Goal: Obtain resource: Download file/media

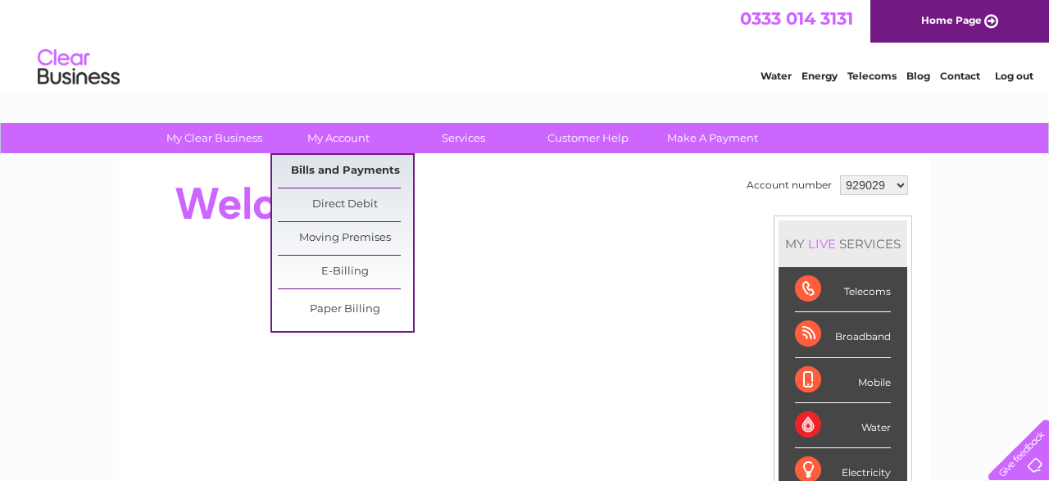
click at [324, 162] on link "Bills and Payments" at bounding box center [345, 171] width 135 height 33
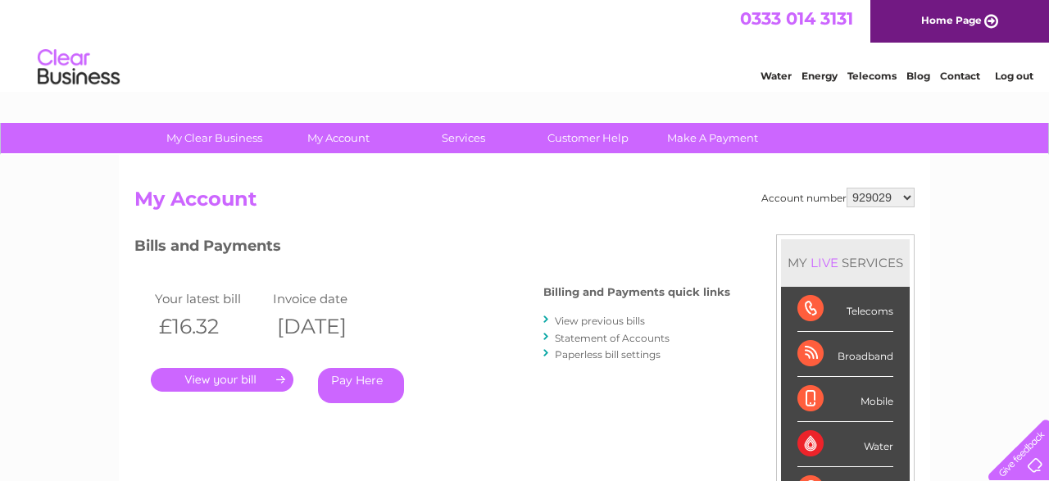
select select "929091"
click option "929091" at bounding box center [0, 0] width 0 height 0
click at [202, 379] on link "." at bounding box center [222, 380] width 143 height 24
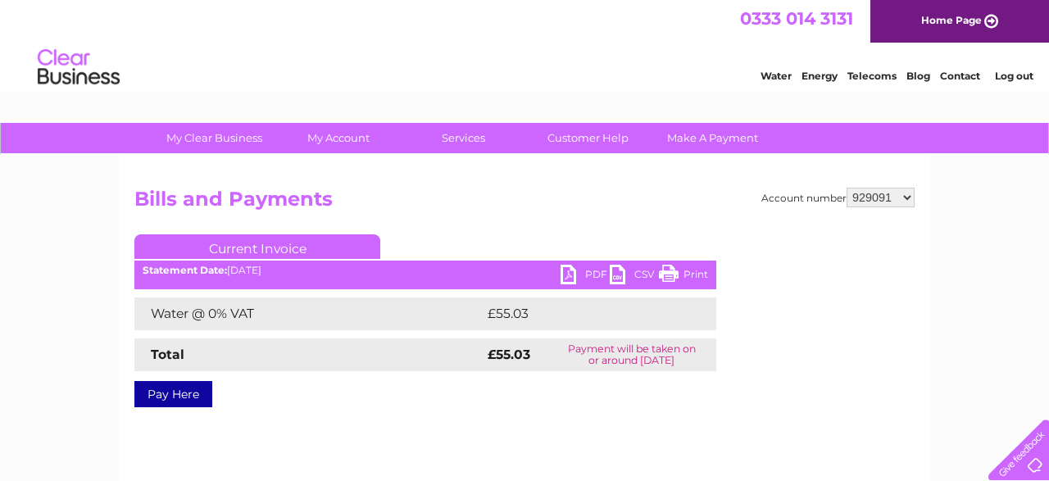
click at [564, 271] on link "PDF" at bounding box center [584, 277] width 49 height 24
click at [846, 188] on select "929029 929091 1151417" at bounding box center [880, 198] width 68 height 20
select select "1151417"
click option "1151417" at bounding box center [0, 0] width 0 height 0
click at [572, 273] on link "PDF" at bounding box center [584, 277] width 49 height 24
